Goal: Transaction & Acquisition: Purchase product/service

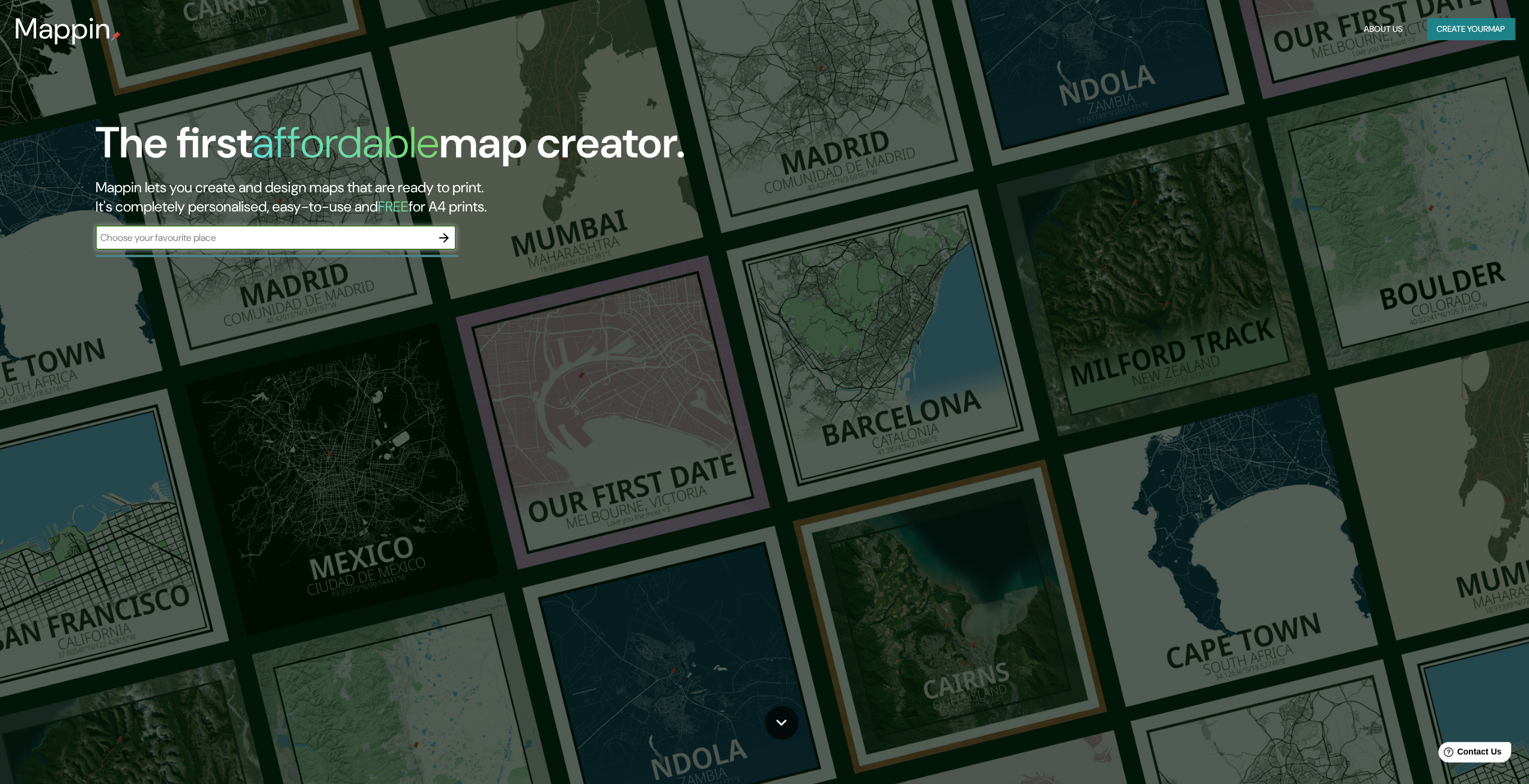
click at [323, 236] on input "text" at bounding box center [264, 238] width 336 height 14
type input "puhoi [GEOGRAPHIC_DATA]"
click at [446, 246] on button "button" at bounding box center [444, 237] width 24 height 24
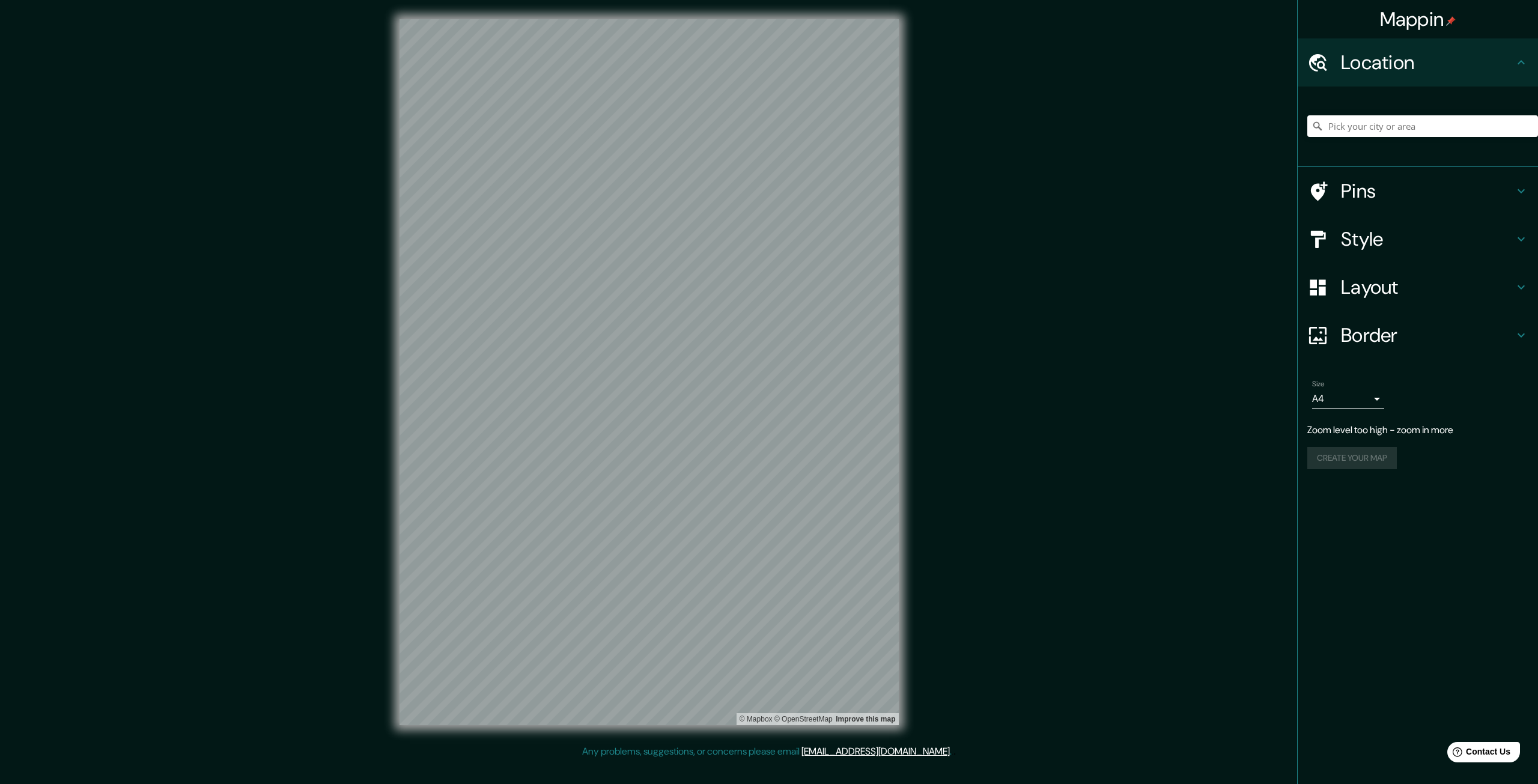
click at [391, 413] on div "© Mapbox © OpenStreetMap Improve this map" at bounding box center [649, 372] width 538 height 744
click at [1423, 134] on input "Pick your city or area" at bounding box center [1423, 126] width 231 height 22
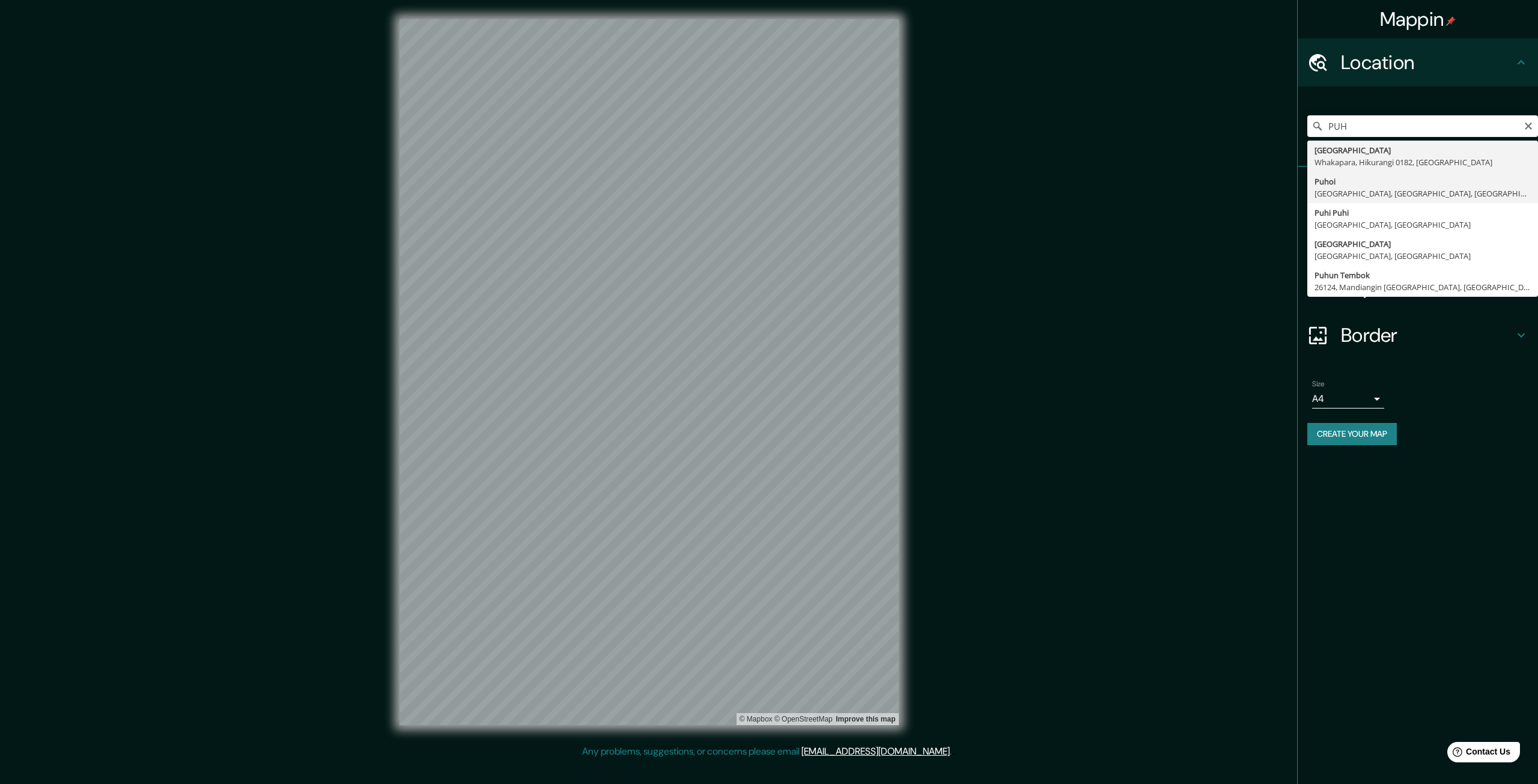
type input "Puhoi, [GEOGRAPHIC_DATA], [GEOGRAPHIC_DATA], [GEOGRAPHIC_DATA]"
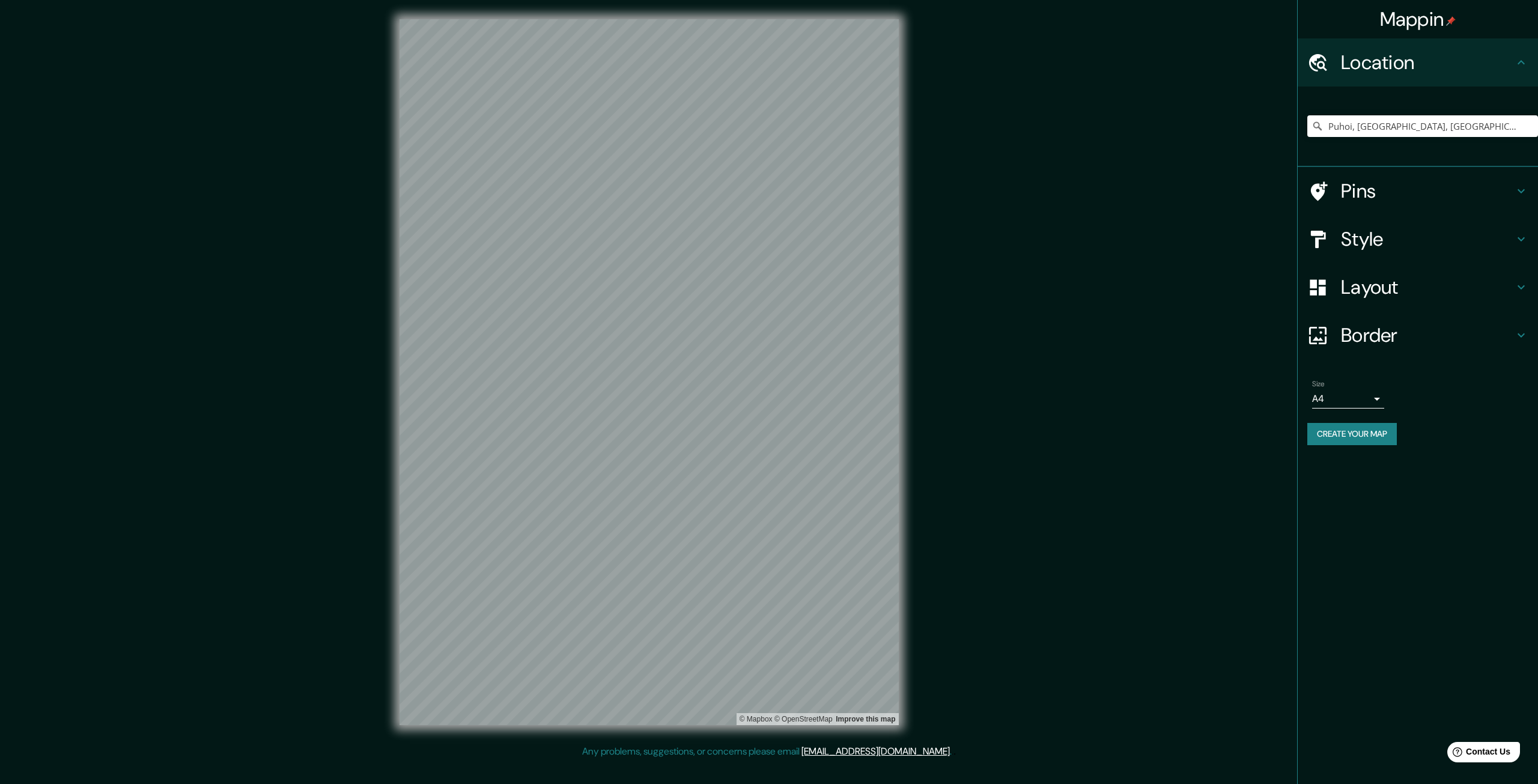
click at [1426, 200] on h4 "Pins" at bounding box center [1428, 191] width 173 height 24
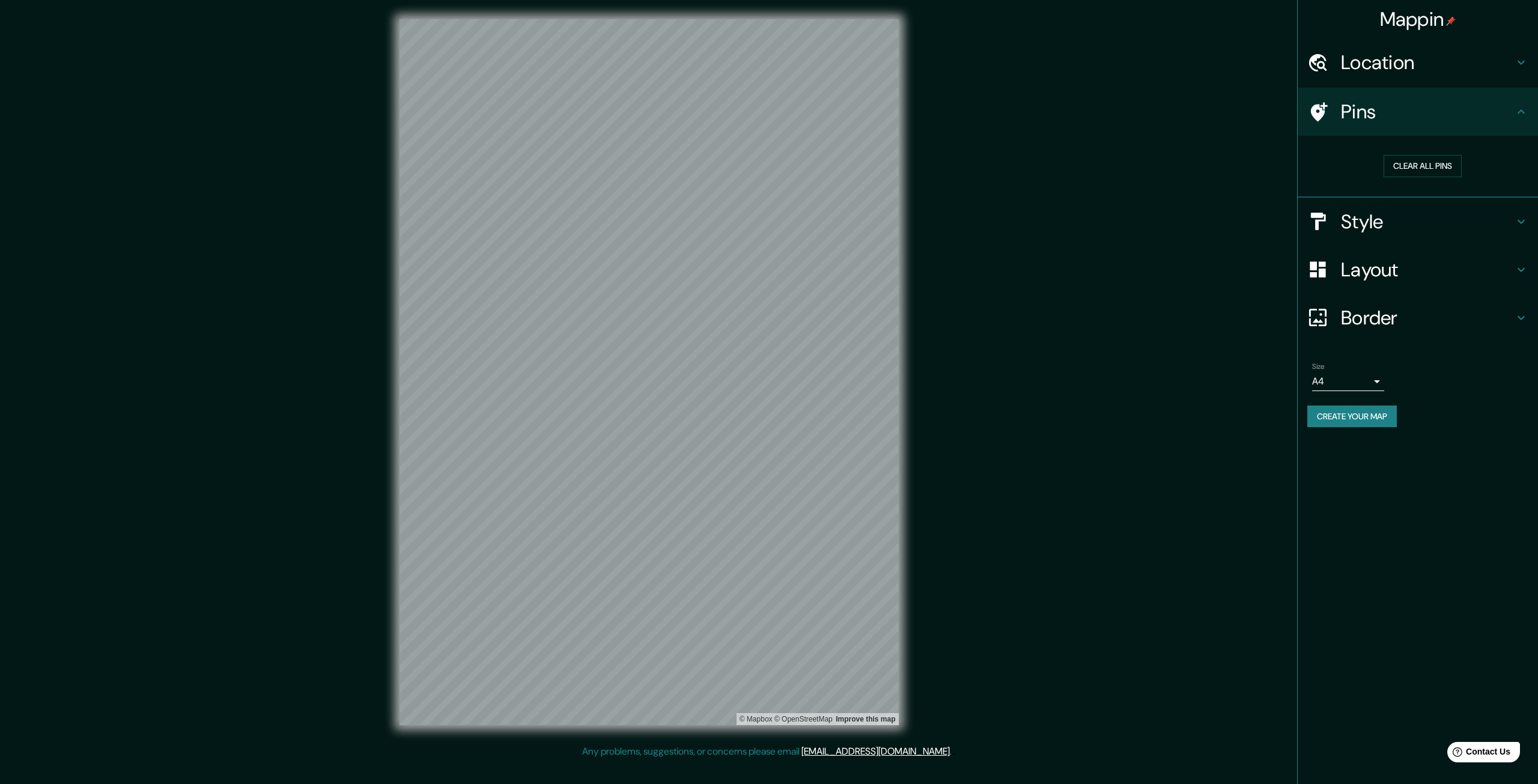
click at [1444, 87] on ul "Location [GEOGRAPHIC_DATA], [GEOGRAPHIC_DATA], [GEOGRAPHIC_DATA], [GEOGRAPHIC_D…" at bounding box center [1419, 240] width 240 height 403
click at [1446, 79] on div "Location" at bounding box center [1419, 62] width 240 height 48
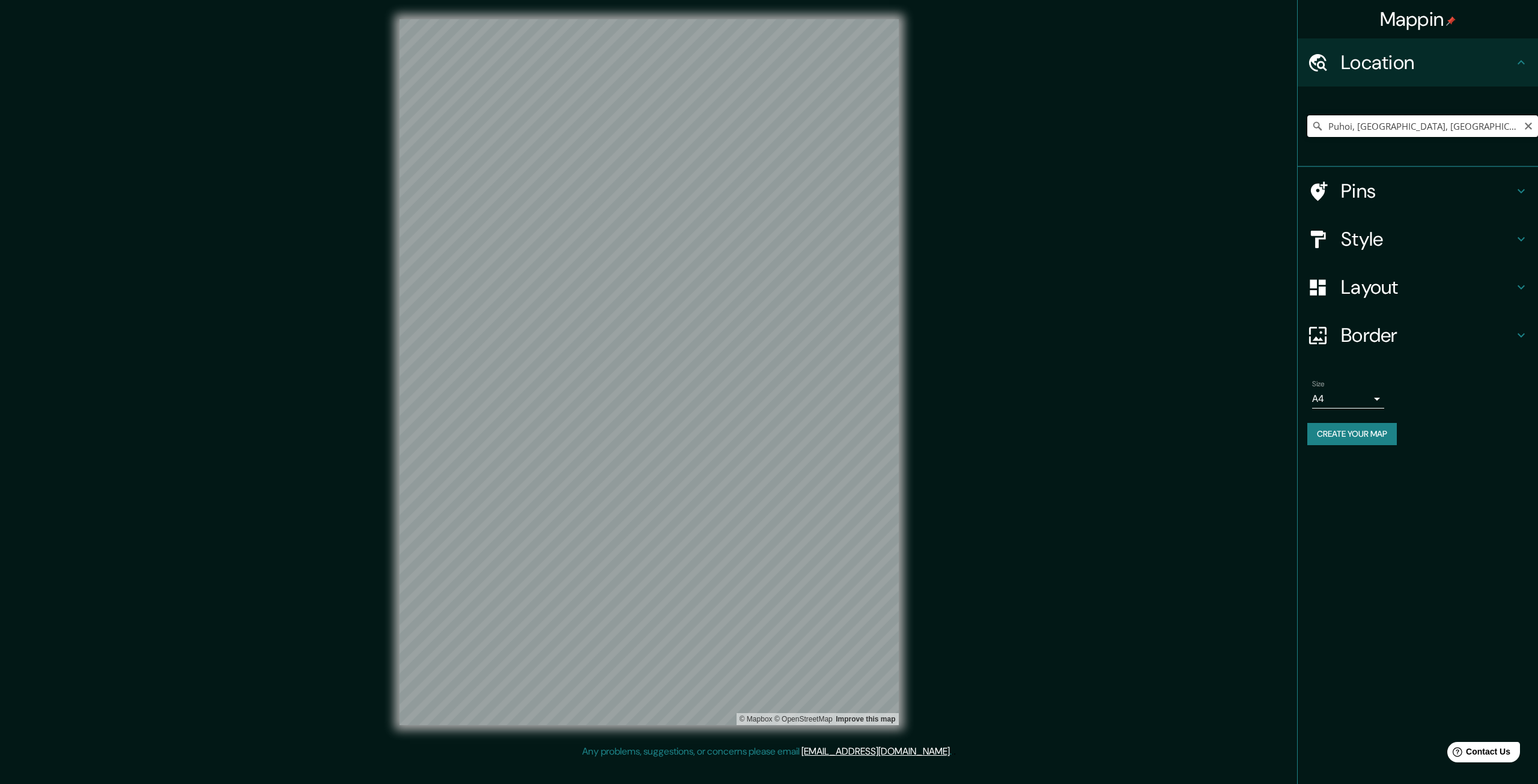
click at [1529, 126] on input "Puhoi, [GEOGRAPHIC_DATA], [GEOGRAPHIC_DATA], [GEOGRAPHIC_DATA]" at bounding box center [1423, 126] width 231 height 22
click at [1529, 126] on icon "Clear" at bounding box center [1529, 126] width 9 height 9
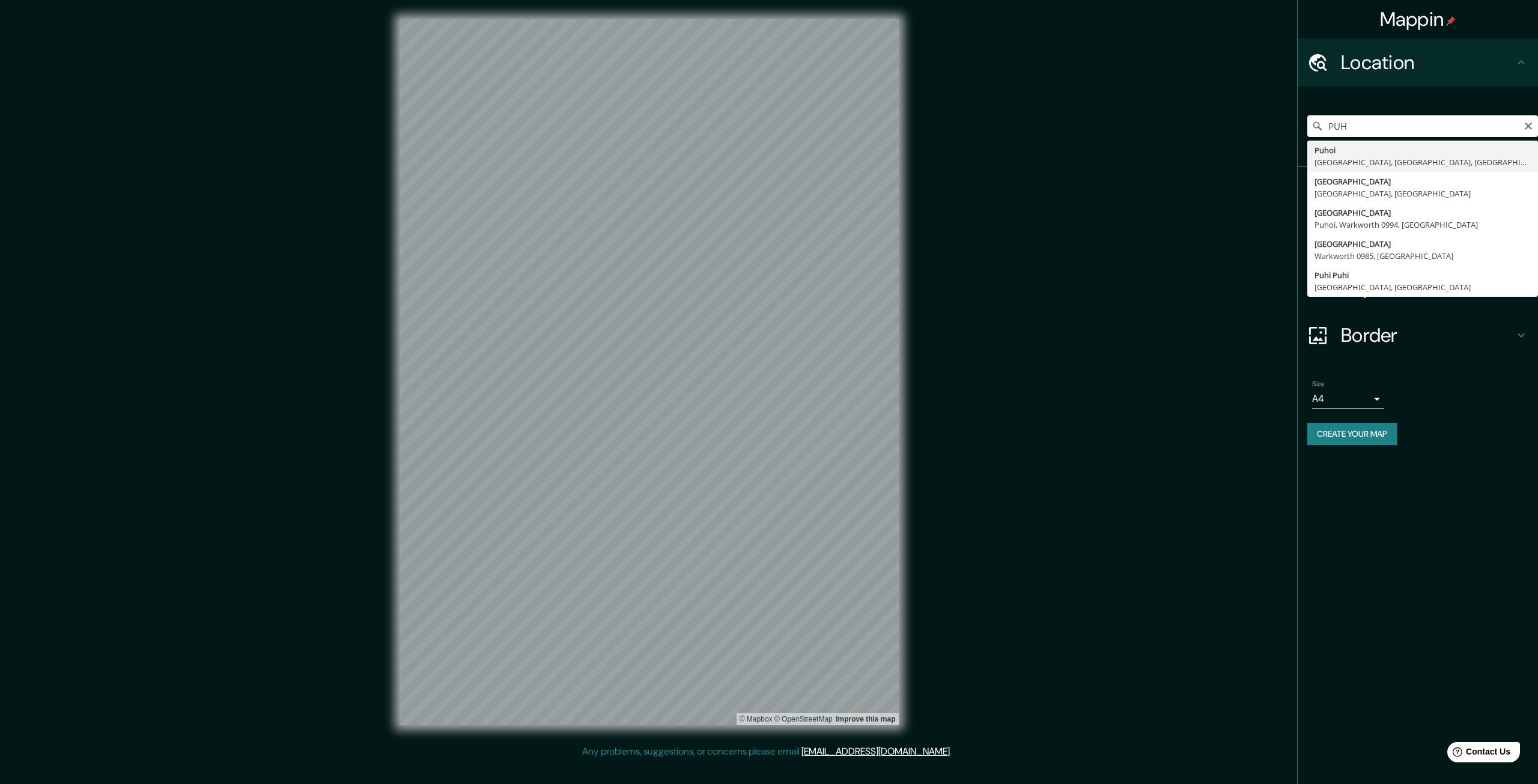
type input "Puhoi, [GEOGRAPHIC_DATA], [GEOGRAPHIC_DATA], [GEOGRAPHIC_DATA]"
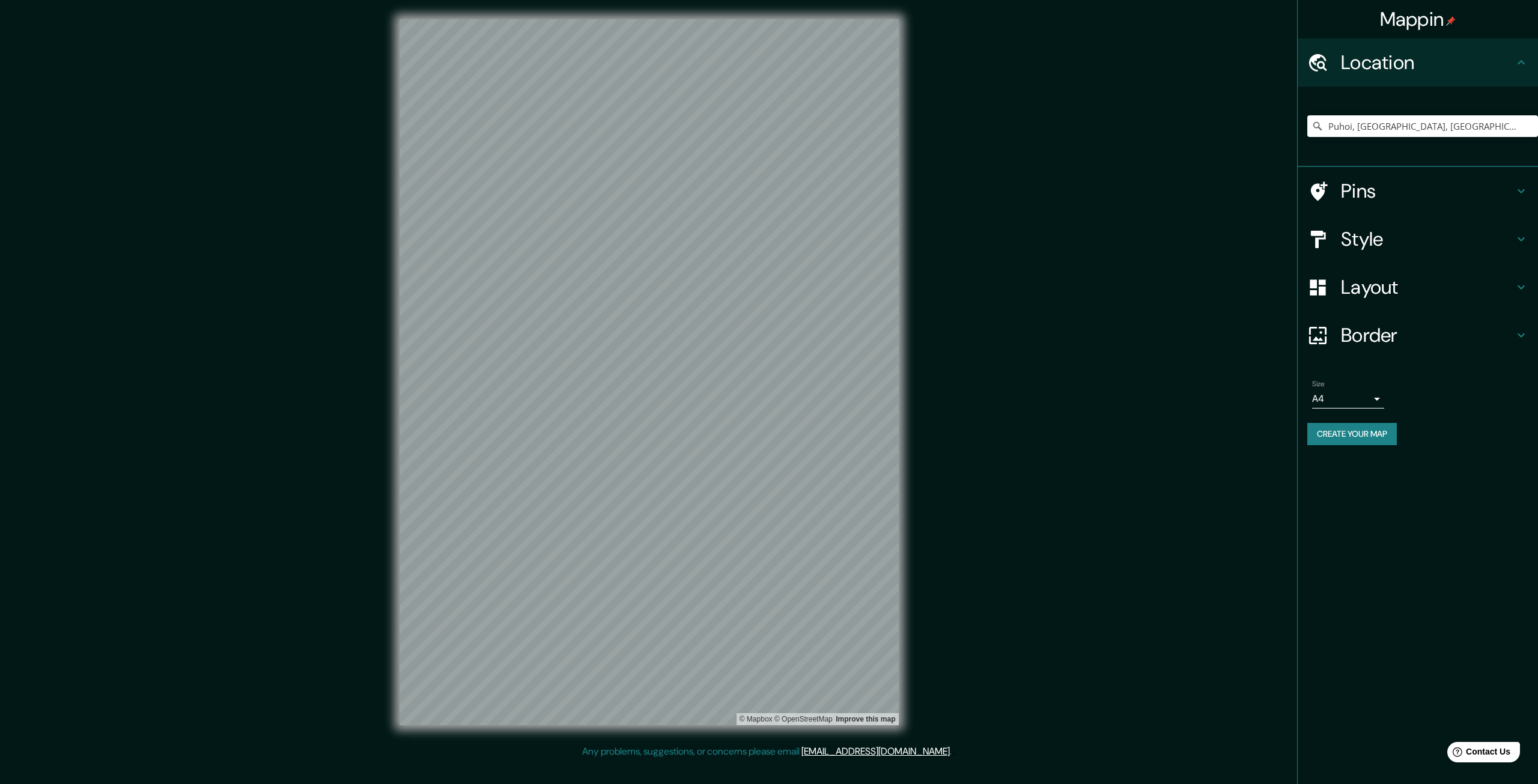
click at [1436, 244] on h4 "Style" at bounding box center [1428, 239] width 173 height 24
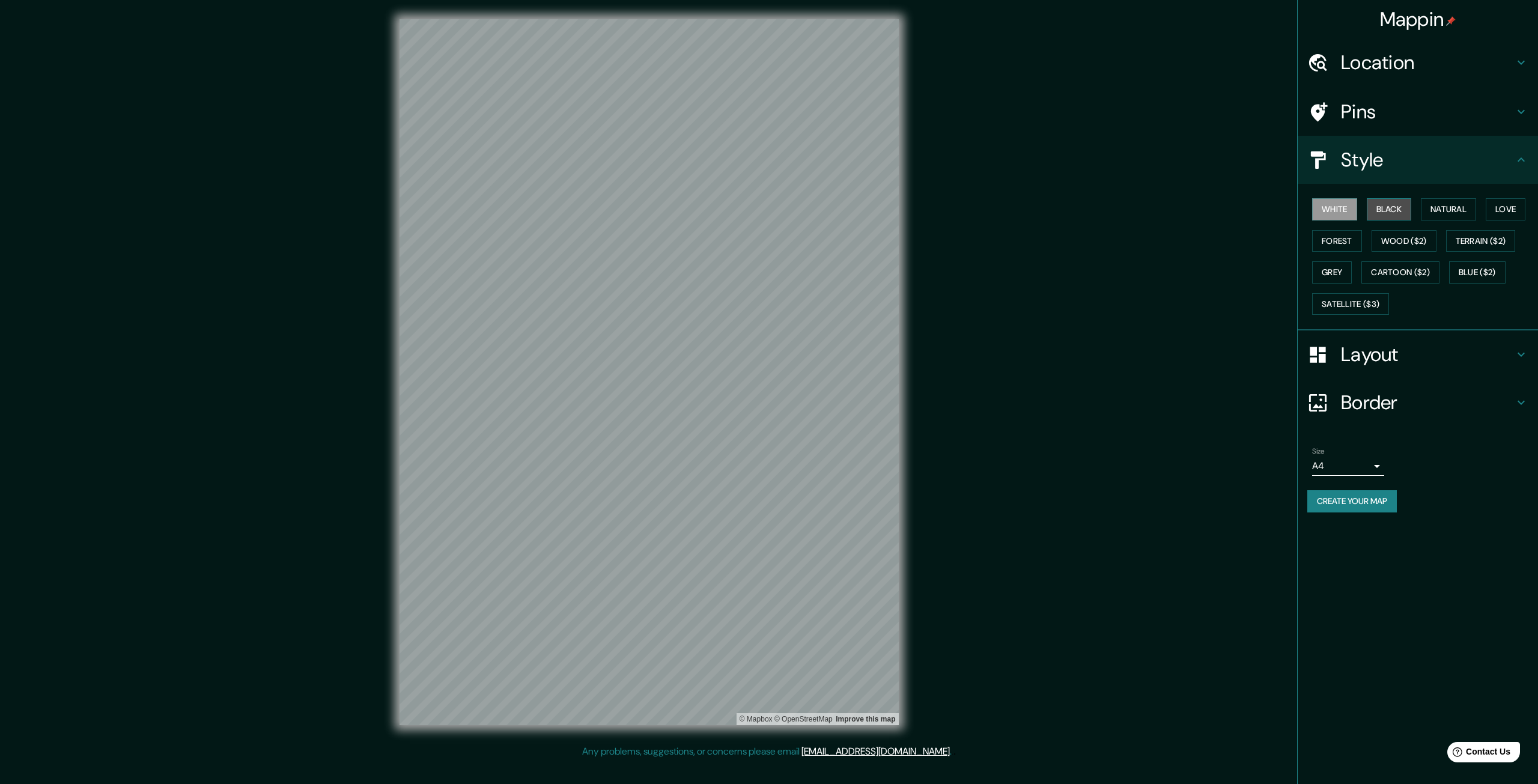
click at [1397, 216] on button "Black" at bounding box center [1389, 209] width 45 height 22
click at [1443, 214] on button "Natural" at bounding box center [1448, 209] width 55 height 22
click at [1523, 214] on button "Love" at bounding box center [1506, 209] width 39 height 22
click at [1347, 236] on button "Forest" at bounding box center [1337, 241] width 50 height 22
click at [1395, 239] on button "Wood ($2)" at bounding box center [1404, 241] width 65 height 22
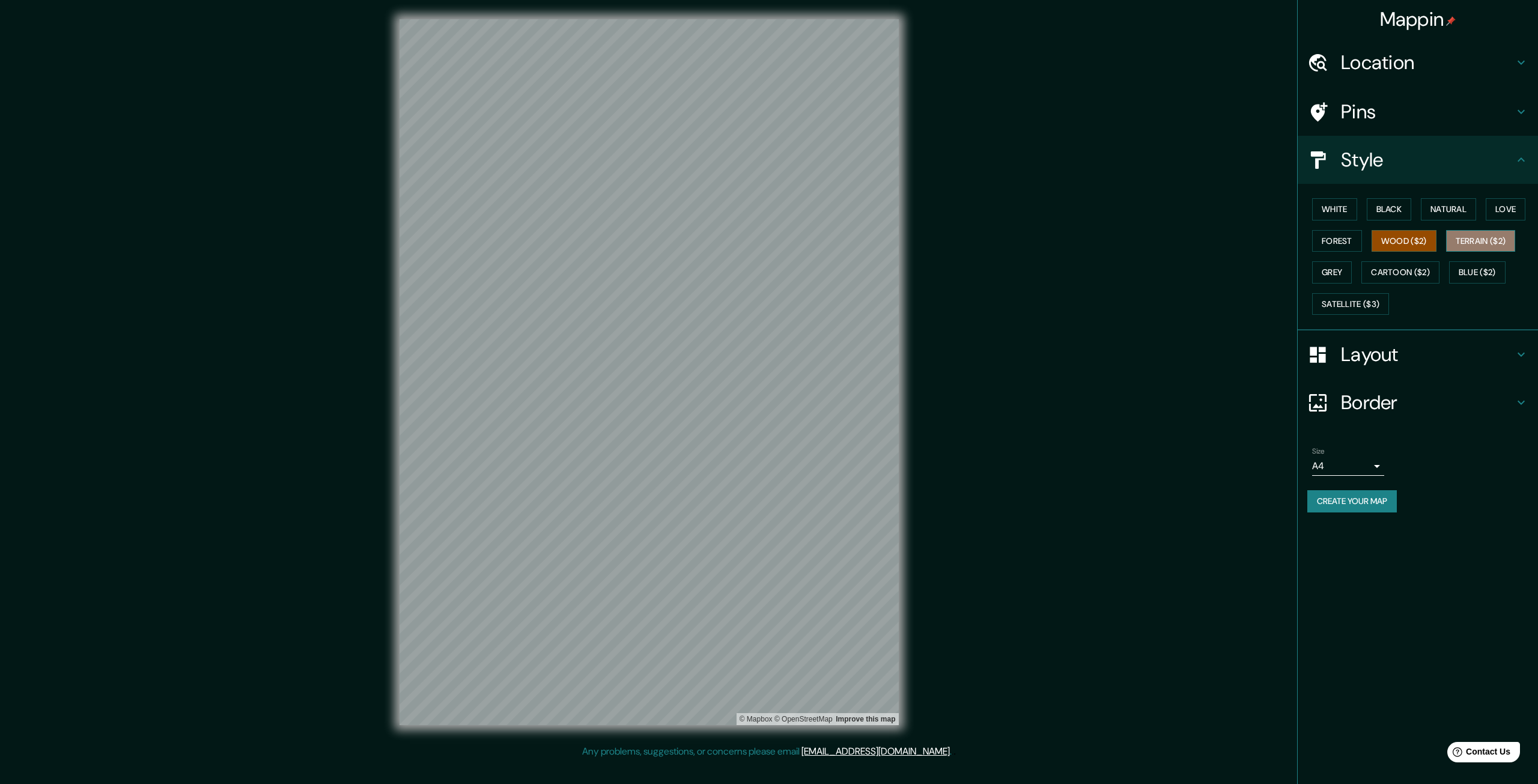
click at [1469, 241] on button "Terrain ($2)" at bounding box center [1481, 241] width 70 height 22
click at [1324, 273] on button "Grey" at bounding box center [1332, 273] width 39 height 22
click at [1375, 273] on button "Cartoon ($2)" at bounding box center [1400, 273] width 78 height 22
click at [1345, 265] on button "Grey" at bounding box center [1332, 273] width 39 height 22
click at [1341, 301] on button "Satellite ($3)" at bounding box center [1351, 304] width 77 height 22
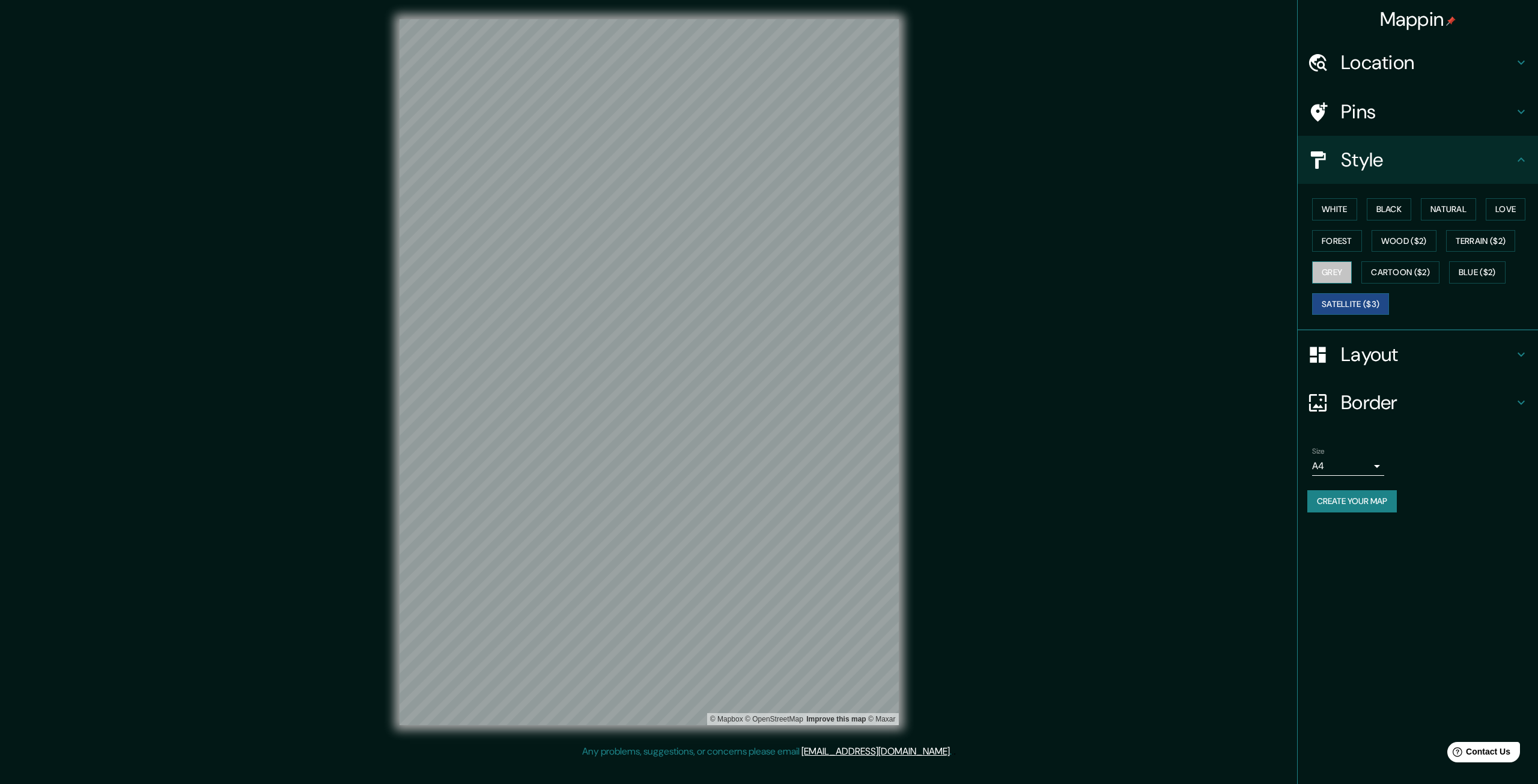
click at [1344, 280] on button "Grey" at bounding box center [1332, 273] width 39 height 22
click at [1385, 280] on button "Cartoon ($2)" at bounding box center [1400, 273] width 78 height 22
click at [1483, 277] on button "Blue ($2)" at bounding box center [1477, 273] width 57 height 22
click at [1482, 236] on button "Terrain ($2)" at bounding box center [1481, 241] width 70 height 22
click at [1412, 233] on button "Wood ($2)" at bounding box center [1404, 241] width 65 height 22
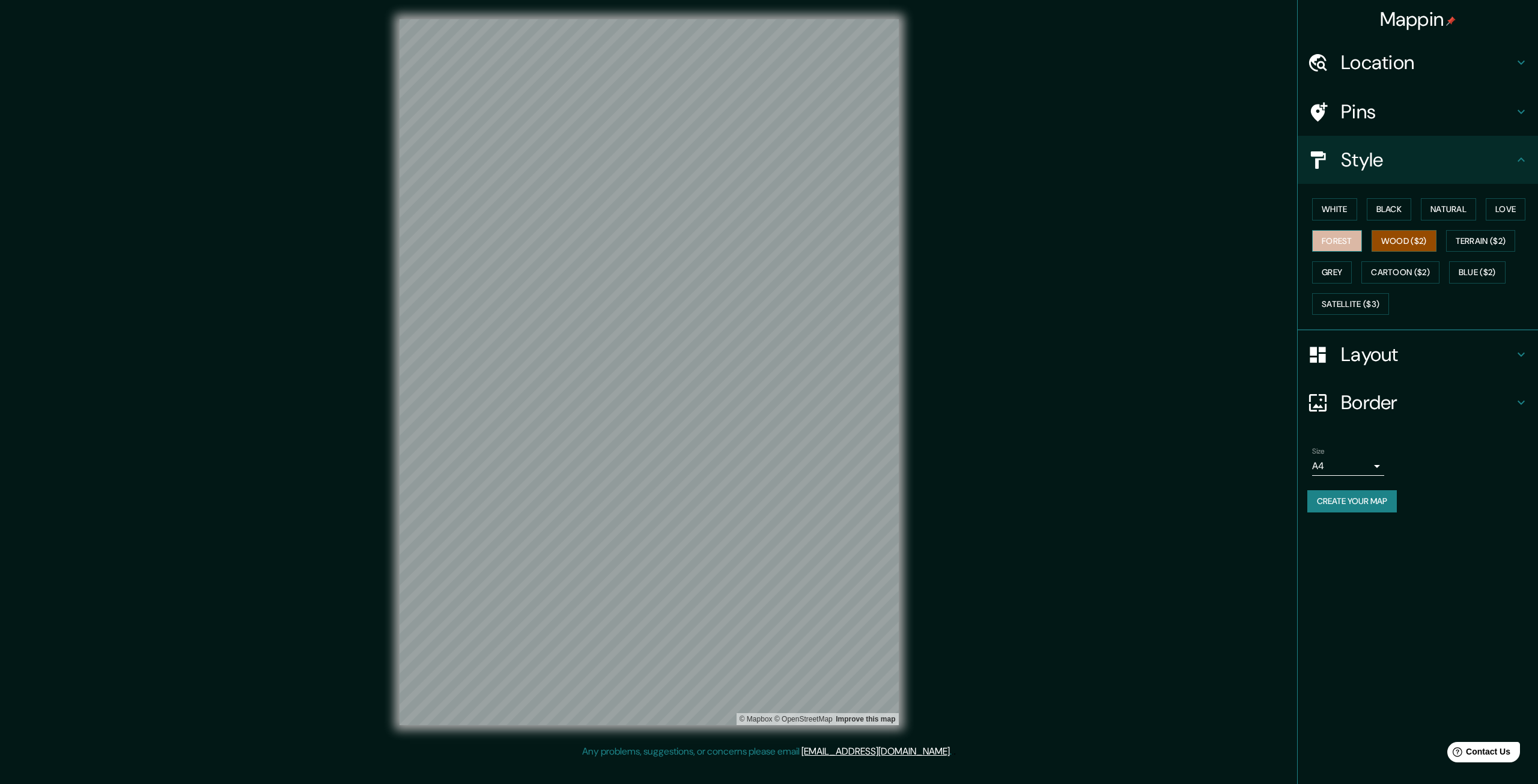
click at [1353, 235] on button "Forest" at bounding box center [1337, 241] width 50 height 22
click at [1345, 208] on button "White" at bounding box center [1334, 209] width 45 height 22
click at [1395, 211] on button "Black" at bounding box center [1389, 209] width 45 height 22
click at [1354, 213] on button "White" at bounding box center [1334, 209] width 45 height 22
click at [1392, 212] on button "Black" at bounding box center [1389, 209] width 45 height 22
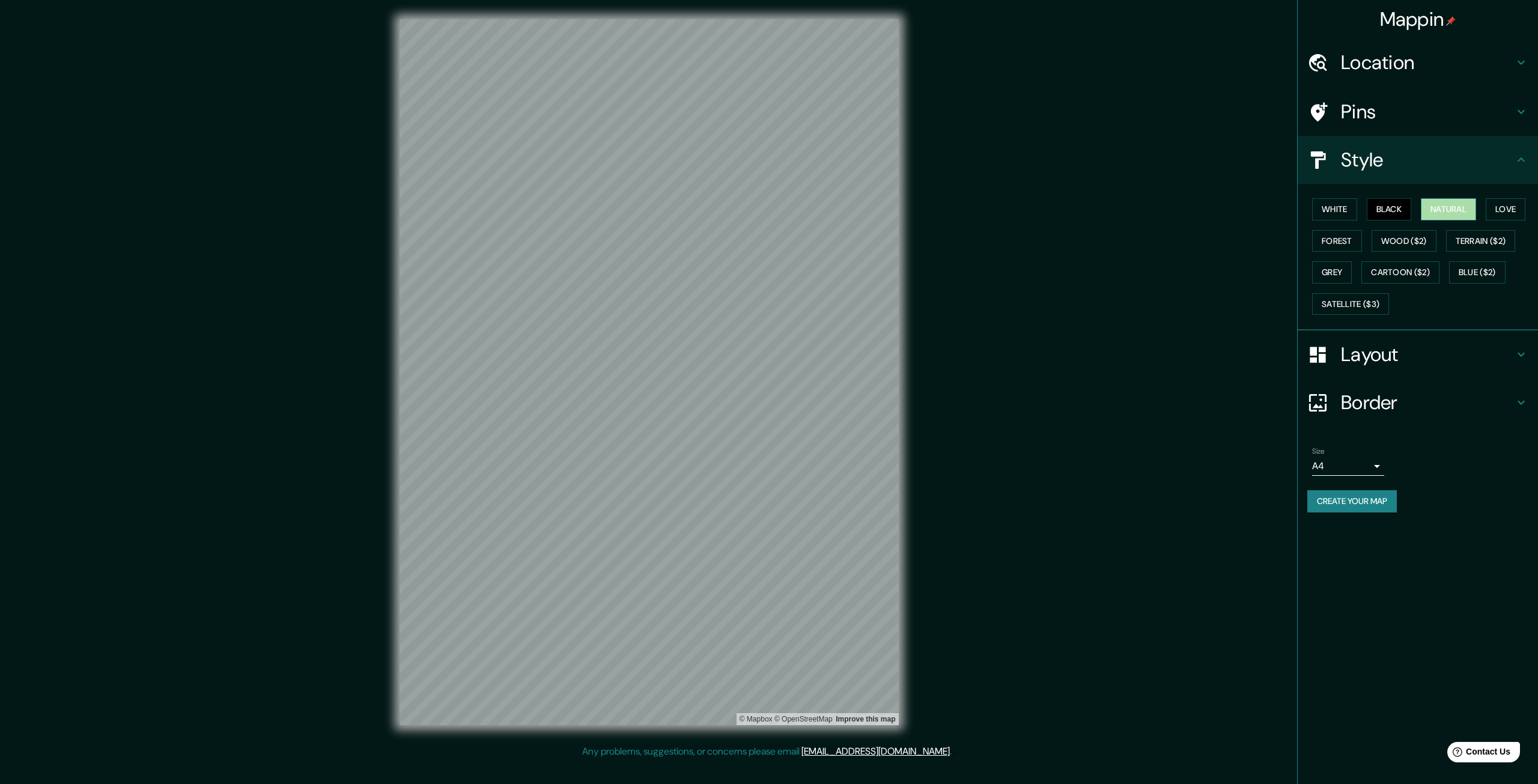
click at [1455, 201] on button "Natural" at bounding box center [1448, 209] width 55 height 22
click at [1496, 203] on button "Love" at bounding box center [1506, 209] width 39 height 22
click at [1467, 210] on button "Natural" at bounding box center [1448, 209] width 55 height 22
click at [1518, 208] on button "Love" at bounding box center [1506, 209] width 39 height 22
click at [1346, 242] on button "Forest" at bounding box center [1337, 241] width 50 height 22
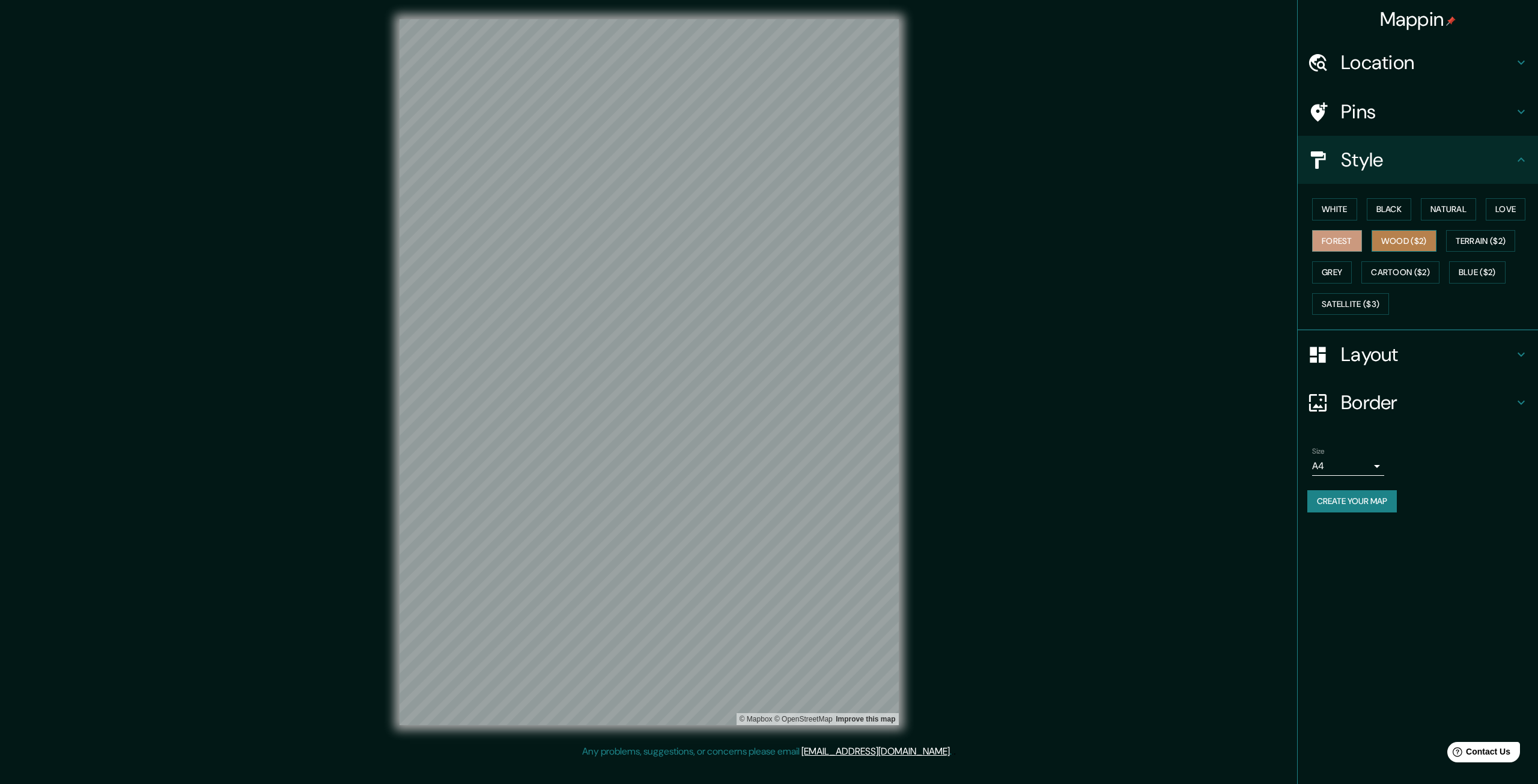
click at [1393, 241] on button "Wood ($2)" at bounding box center [1404, 241] width 65 height 22
click at [1328, 217] on button "White" at bounding box center [1334, 209] width 45 height 22
